Goal: Check status

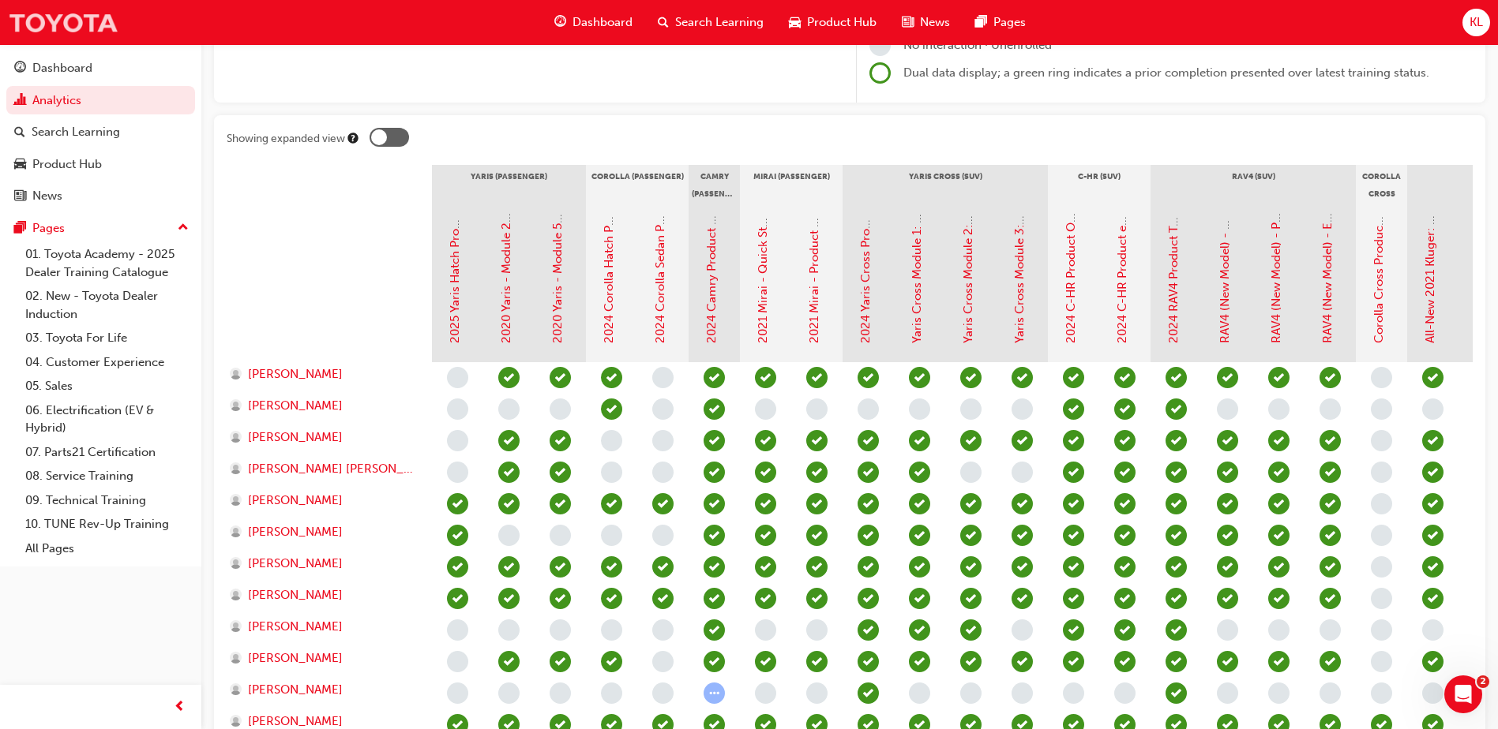
click at [75, 20] on img at bounding box center [63, 23] width 111 height 36
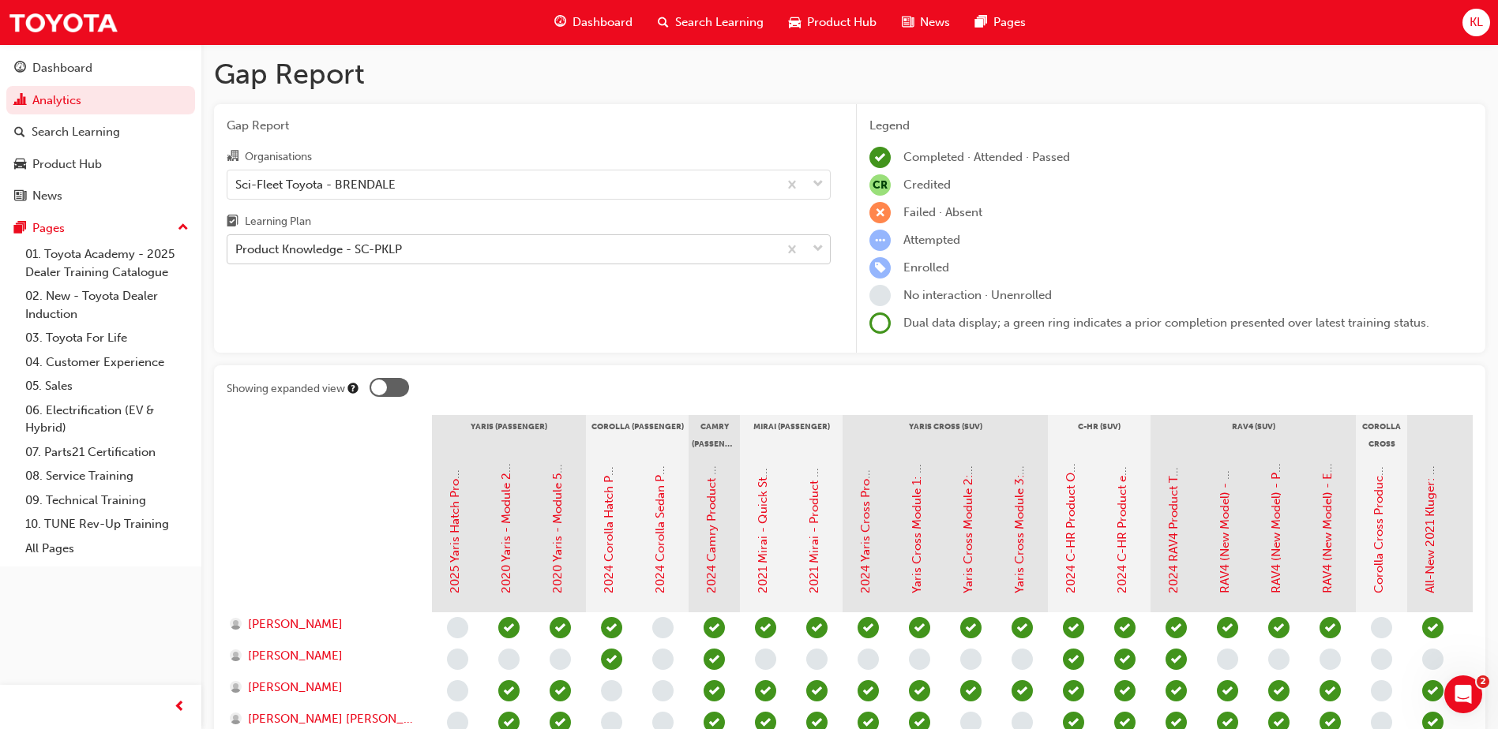
click at [498, 239] on div "Product Knowledge - SC-PKLP" at bounding box center [502, 250] width 550 height 28
click at [237, 242] on input "Learning Plan Product Knowledge - SC-PKLP" at bounding box center [236, 248] width 2 height 13
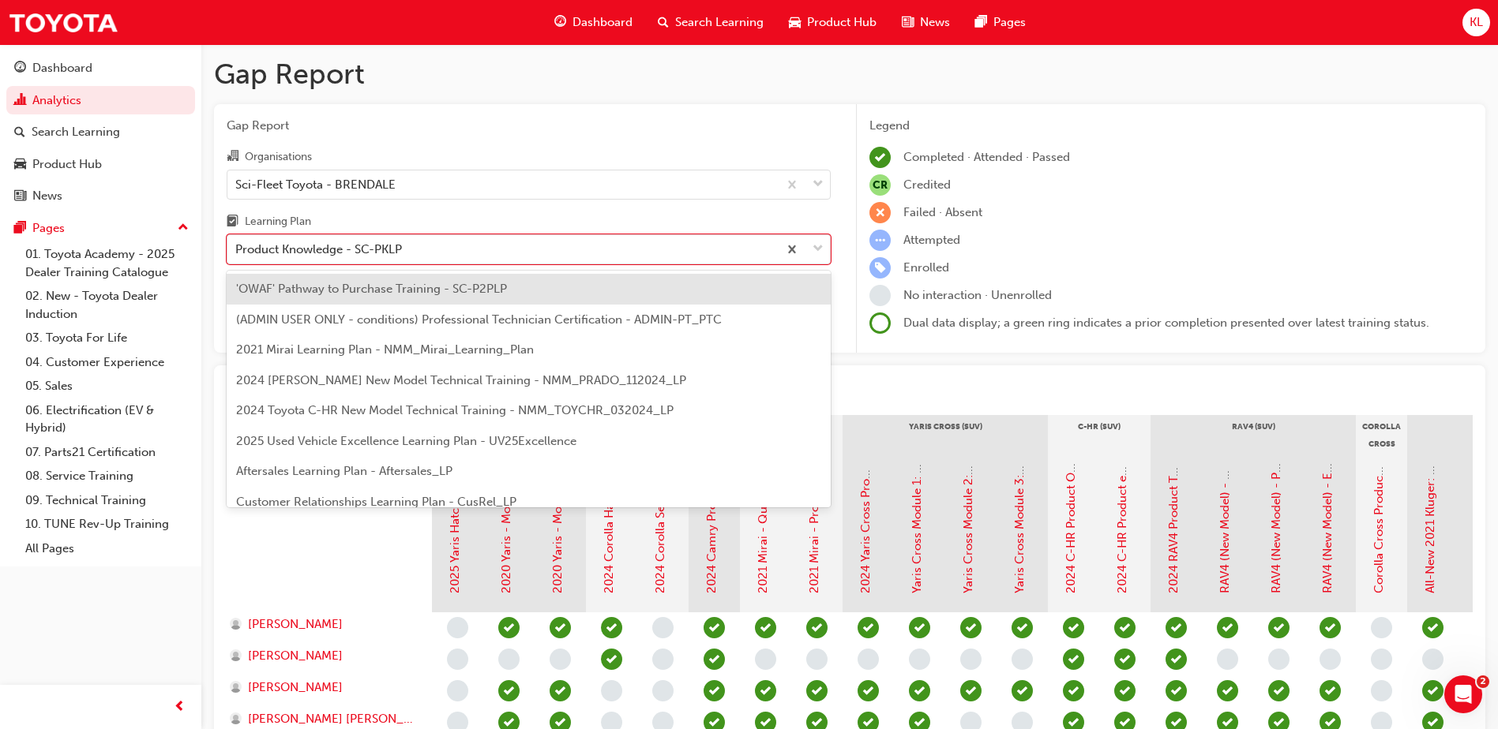
click at [445, 291] on span "'OWAF' Pathway to Purchase Training - SC-P2PLP" at bounding box center [371, 289] width 271 height 14
